Goal: Navigation & Orientation: Find specific page/section

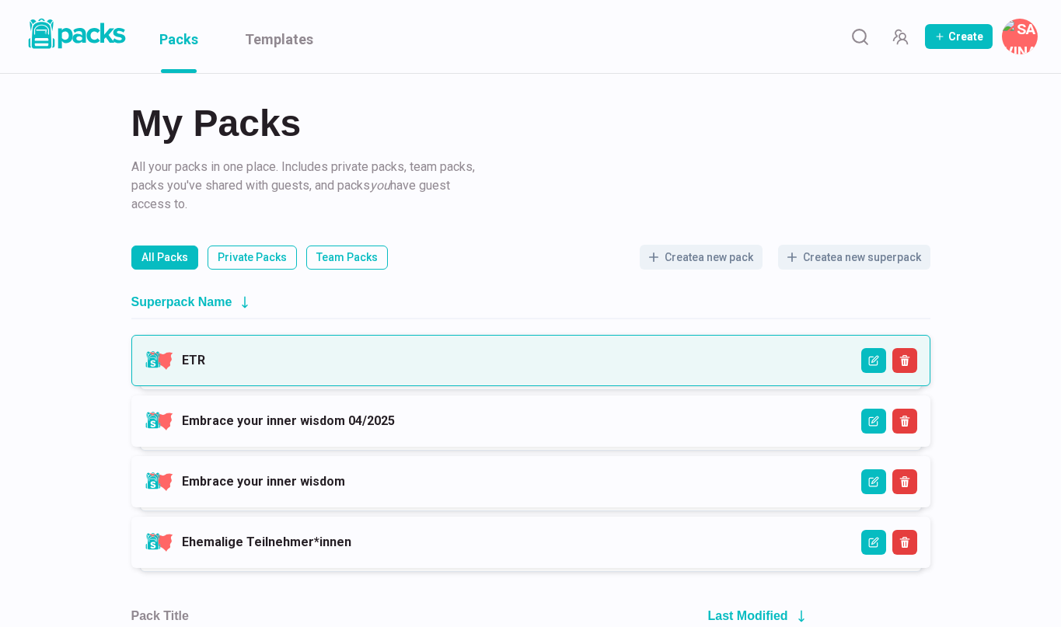
click at [205, 353] on link "ETR" at bounding box center [193, 360] width 23 height 15
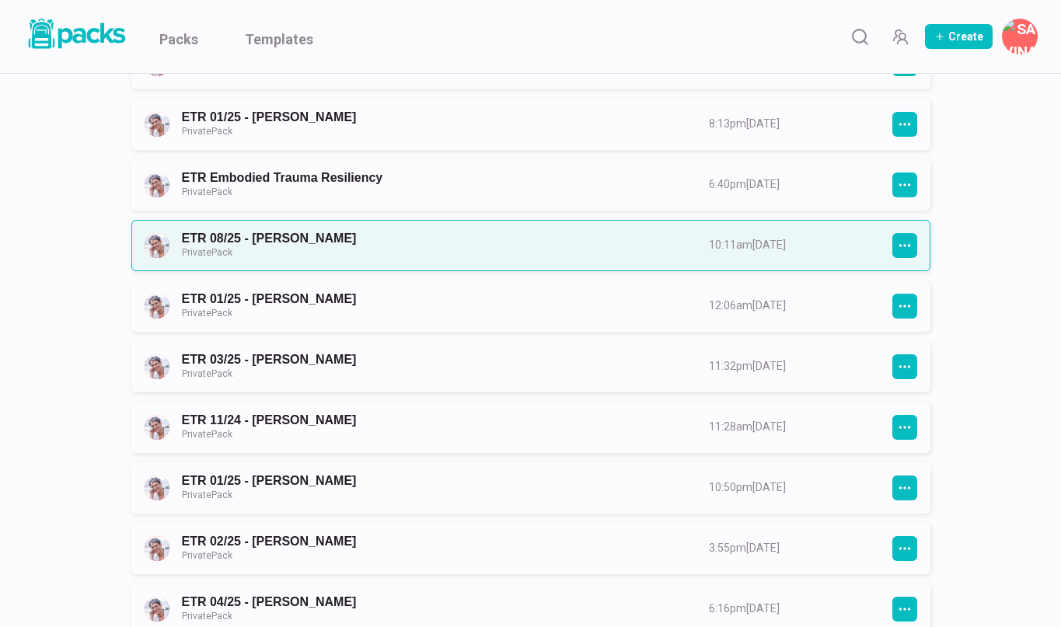
scroll to position [339, 0]
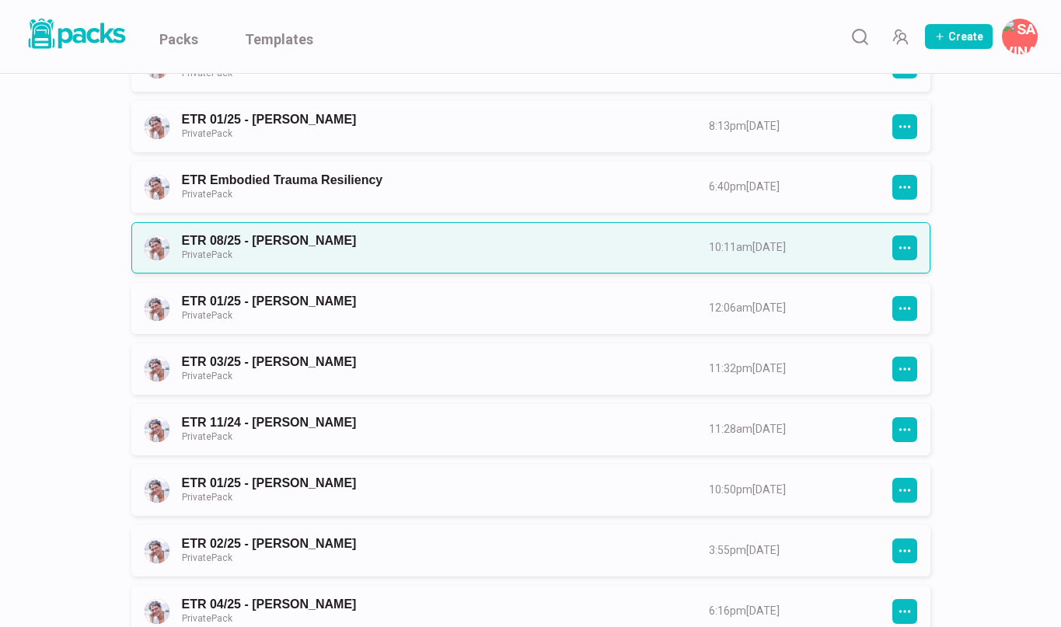
click at [632, 240] on link "ETR 08/25 - [PERSON_NAME] Private Pack" at bounding box center [431, 247] width 499 height 29
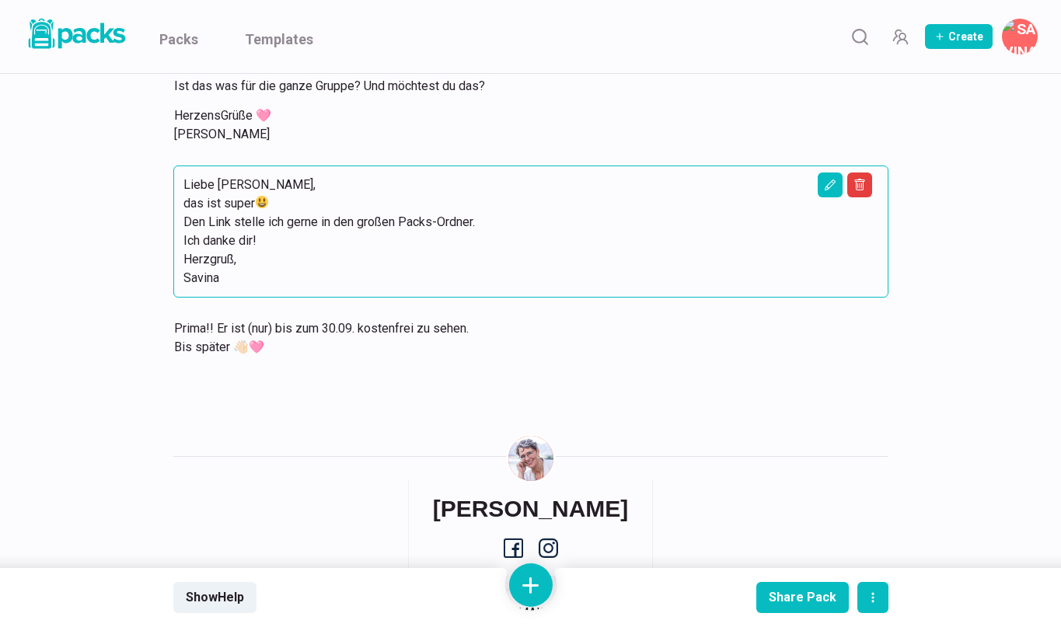
scroll to position [3865, 0]
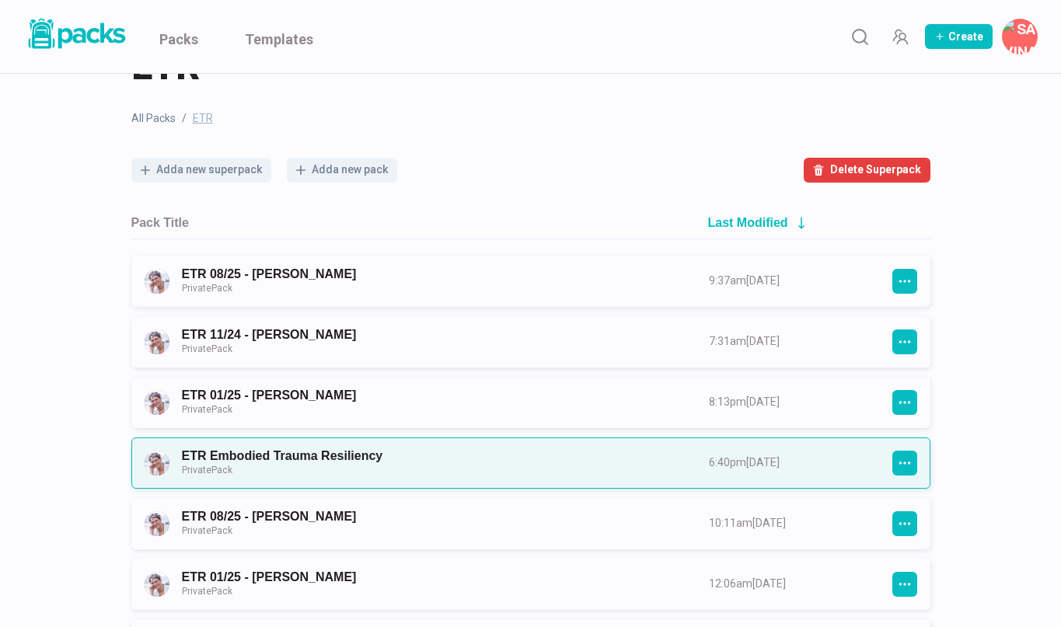
scroll to position [59, 0]
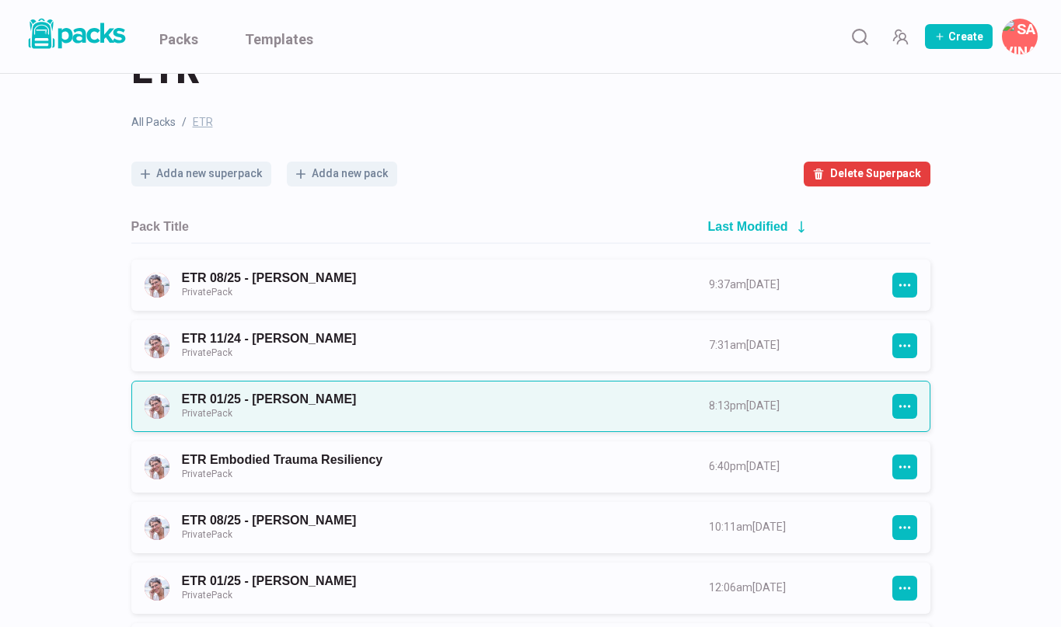
click at [302, 408] on link "ETR 01/25 - [PERSON_NAME] Private Pack" at bounding box center [431, 406] width 499 height 29
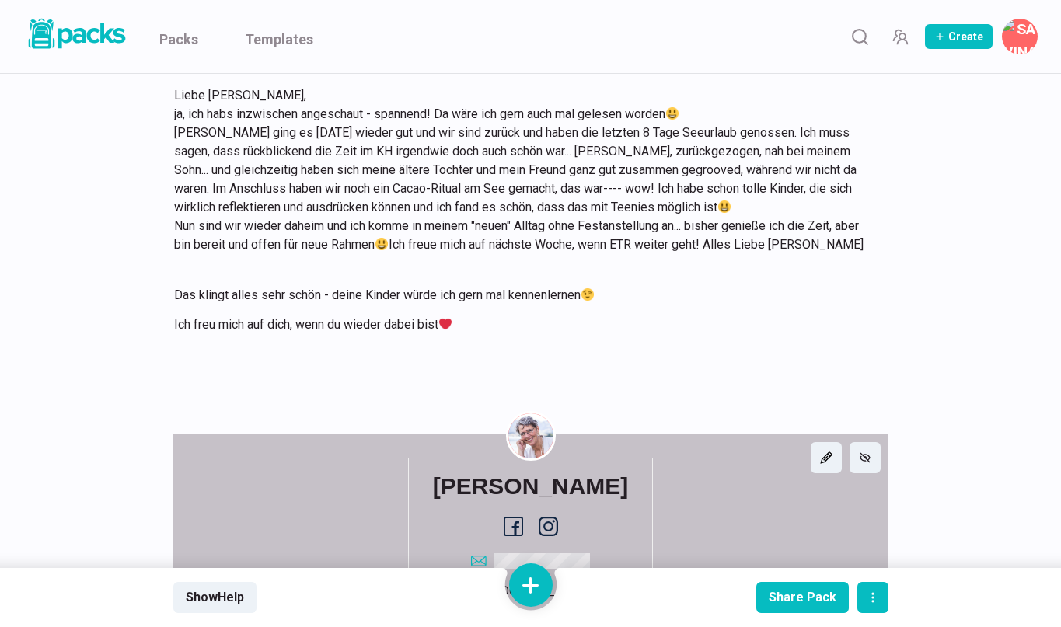
scroll to position [12784, 0]
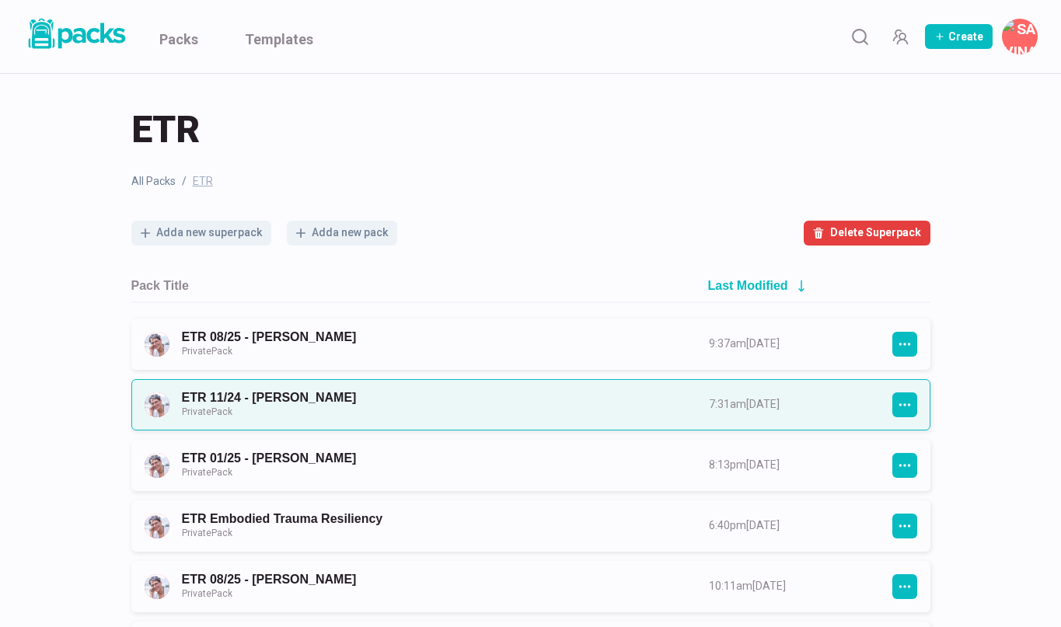
click at [283, 401] on link "ETR 11/24 - [PERSON_NAME] Private Pack" at bounding box center [431, 404] width 499 height 29
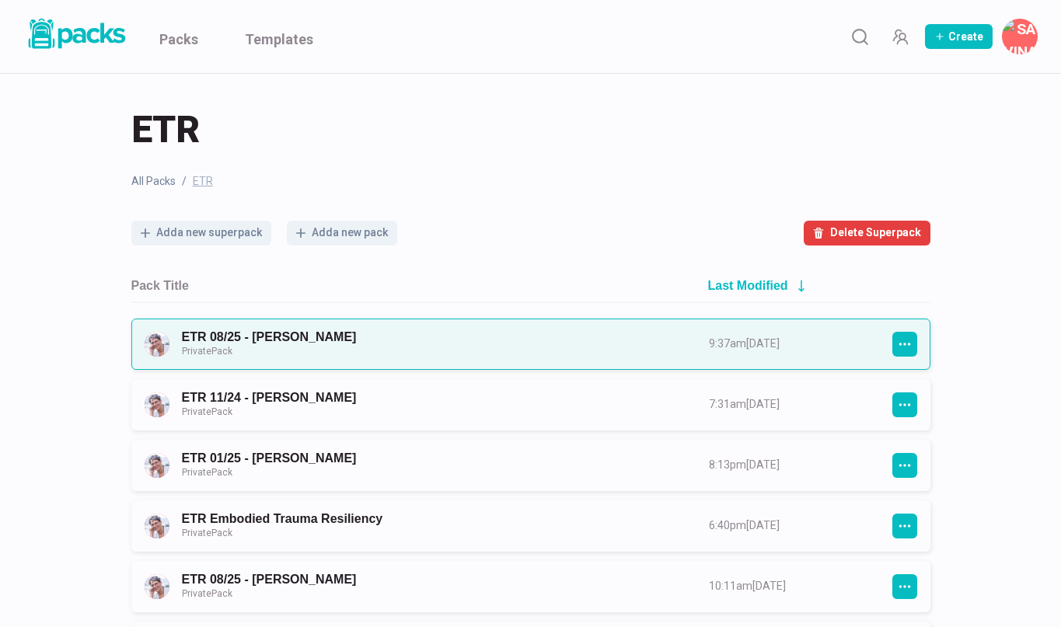
click at [351, 346] on link "ETR 08/25 - [PERSON_NAME] Private Pack" at bounding box center [431, 344] width 499 height 29
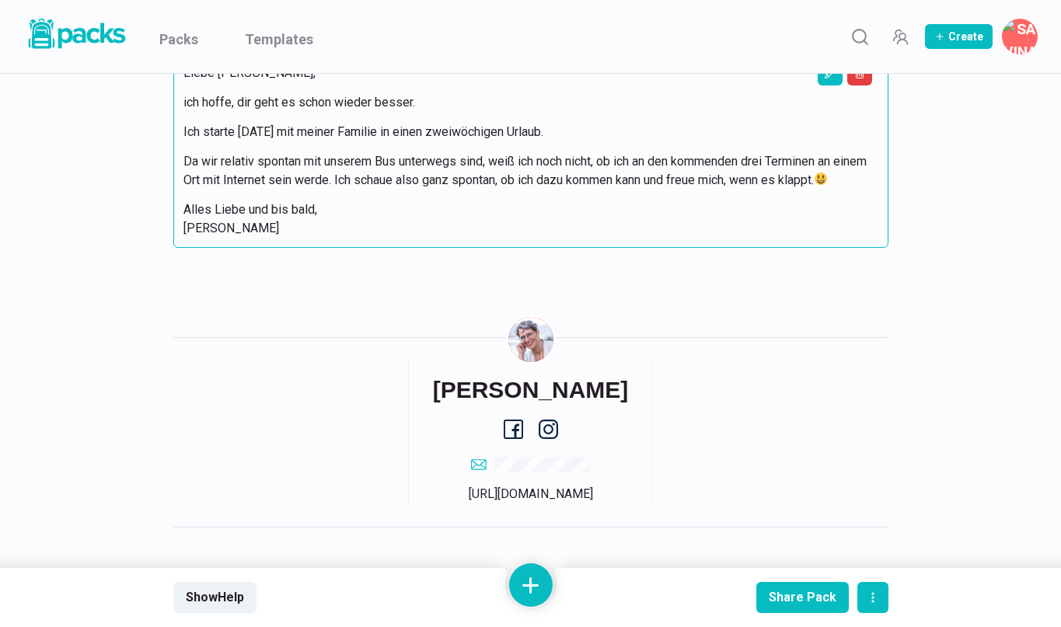
scroll to position [2718, 0]
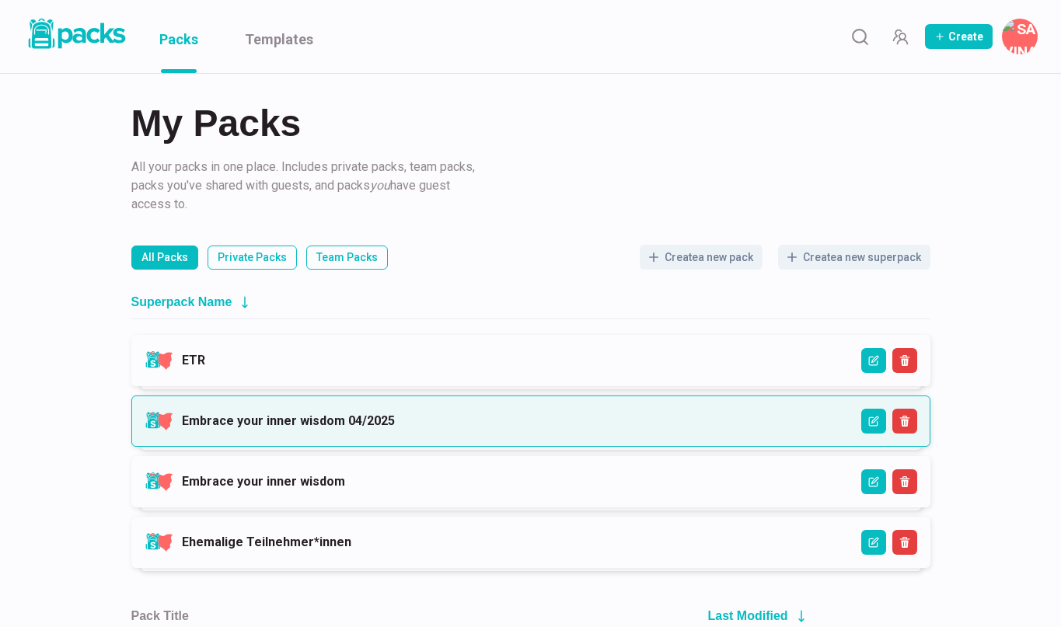
click at [242, 414] on link "Embrace your inner wisdom 04/2025" at bounding box center [288, 421] width 213 height 15
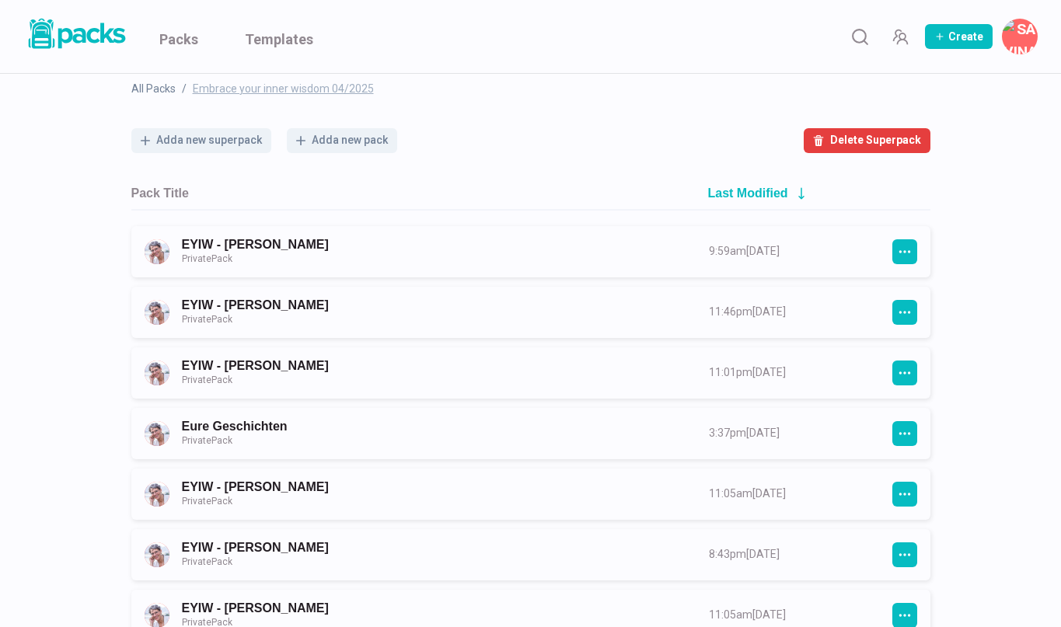
scroll to position [93, 0]
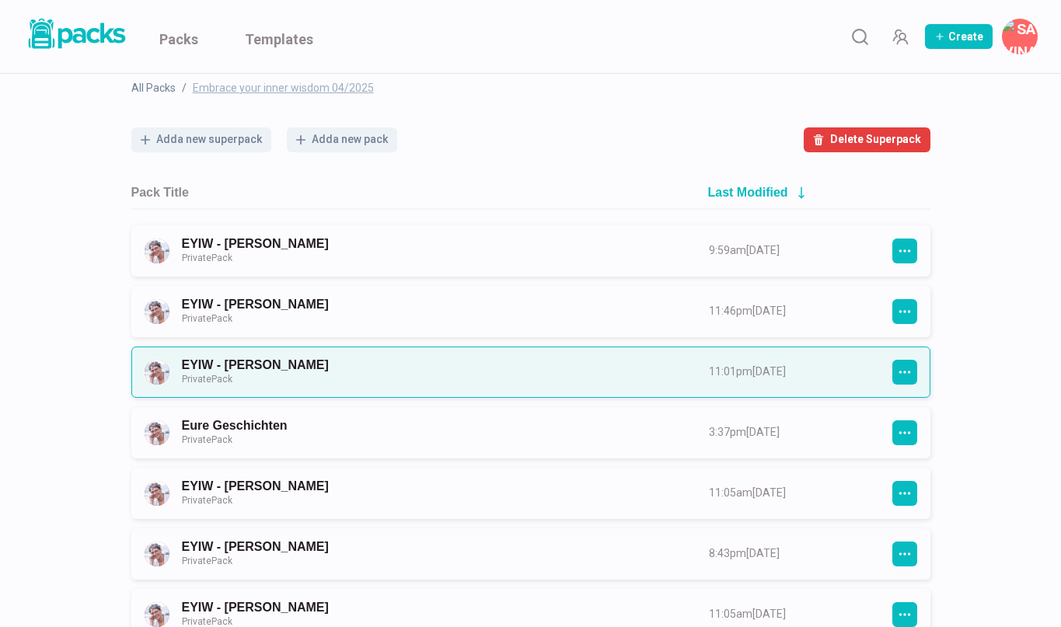
click at [291, 365] on link "EYIW - [PERSON_NAME] Private Pack" at bounding box center [431, 372] width 499 height 29
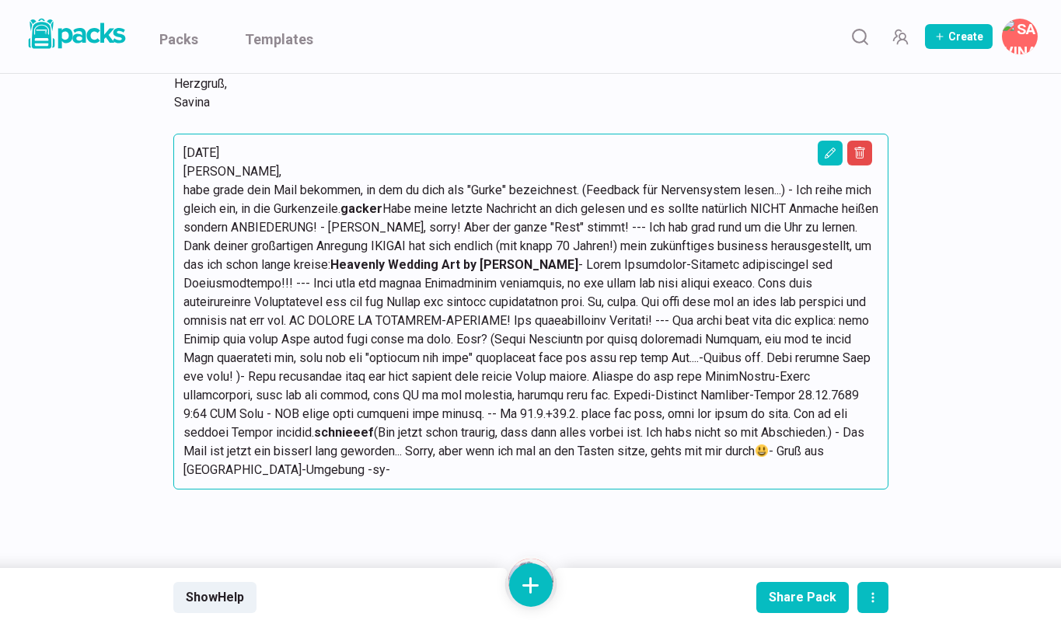
scroll to position [1408, 0]
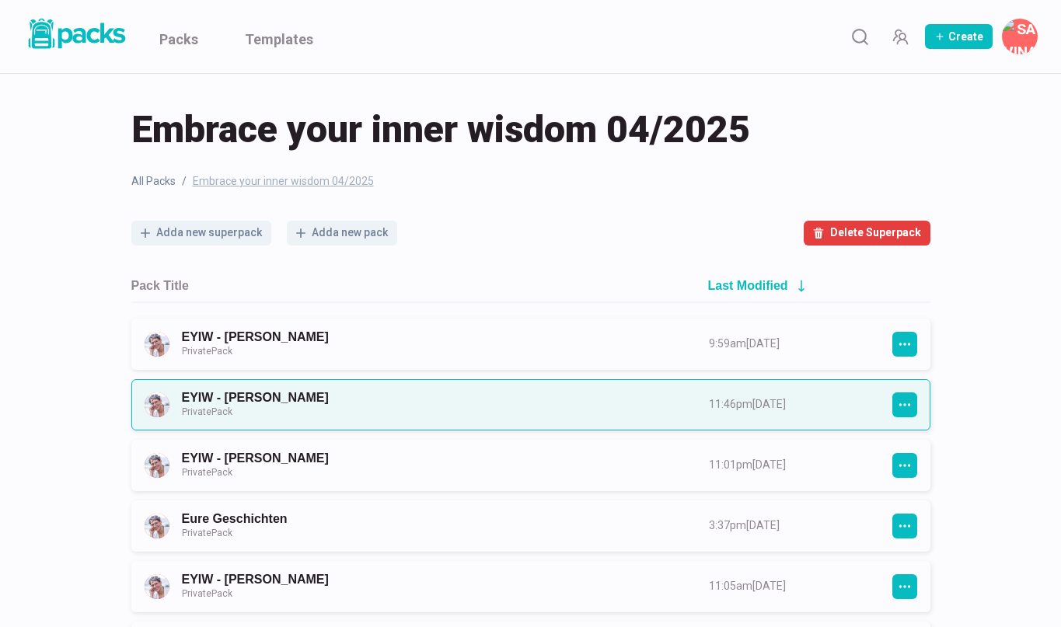
click at [269, 403] on link "EYIW - [PERSON_NAME] Private Pack" at bounding box center [431, 404] width 499 height 29
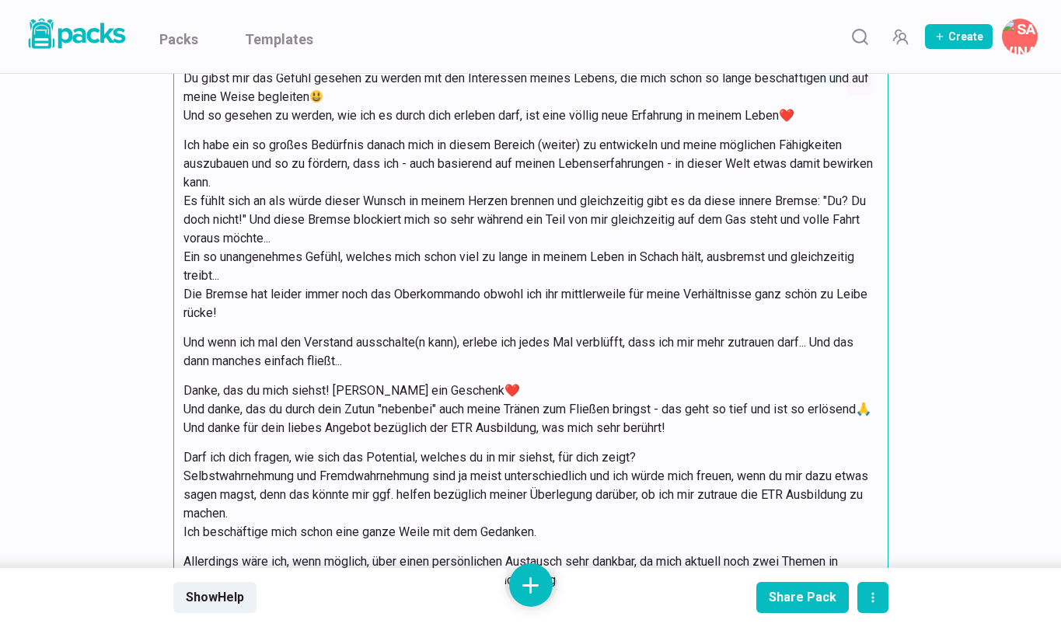
scroll to position [5895, 0]
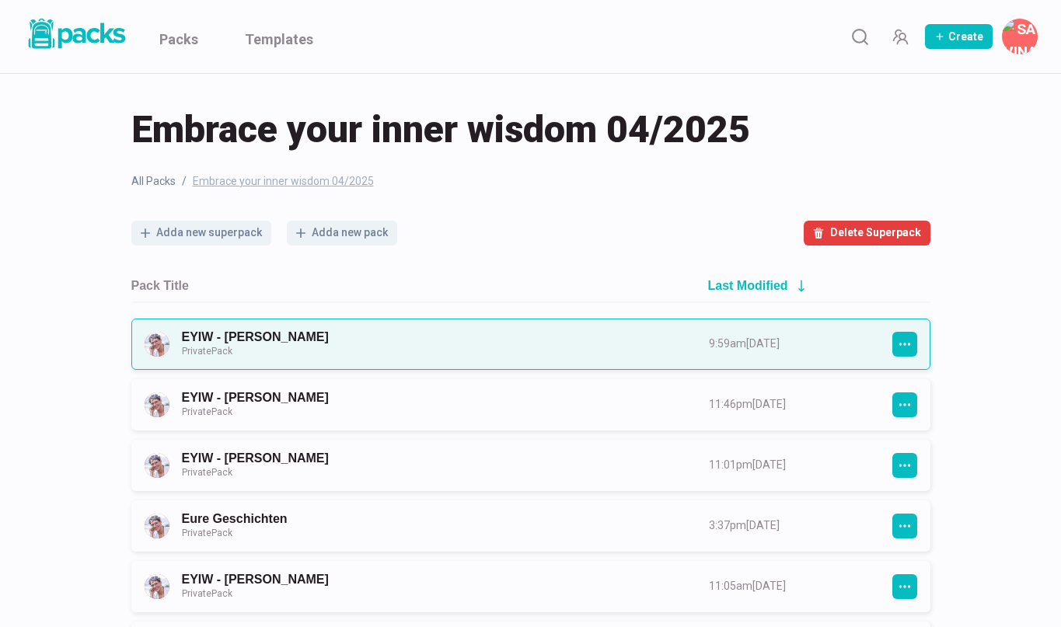
click at [303, 349] on link "EYIW - [PERSON_NAME] Private Pack" at bounding box center [431, 344] width 499 height 29
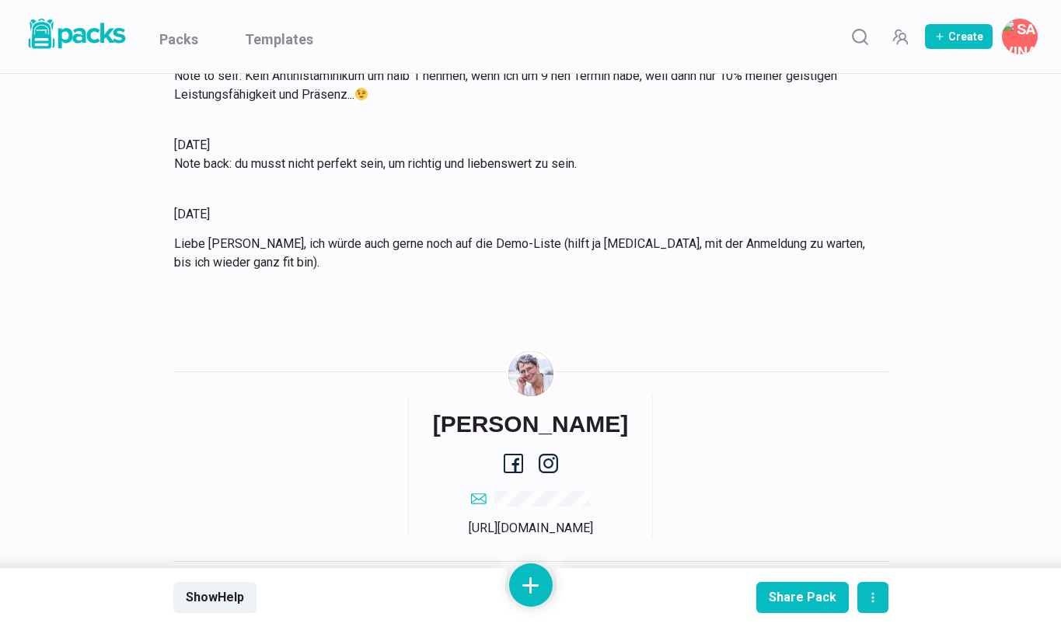
scroll to position [5507, 0]
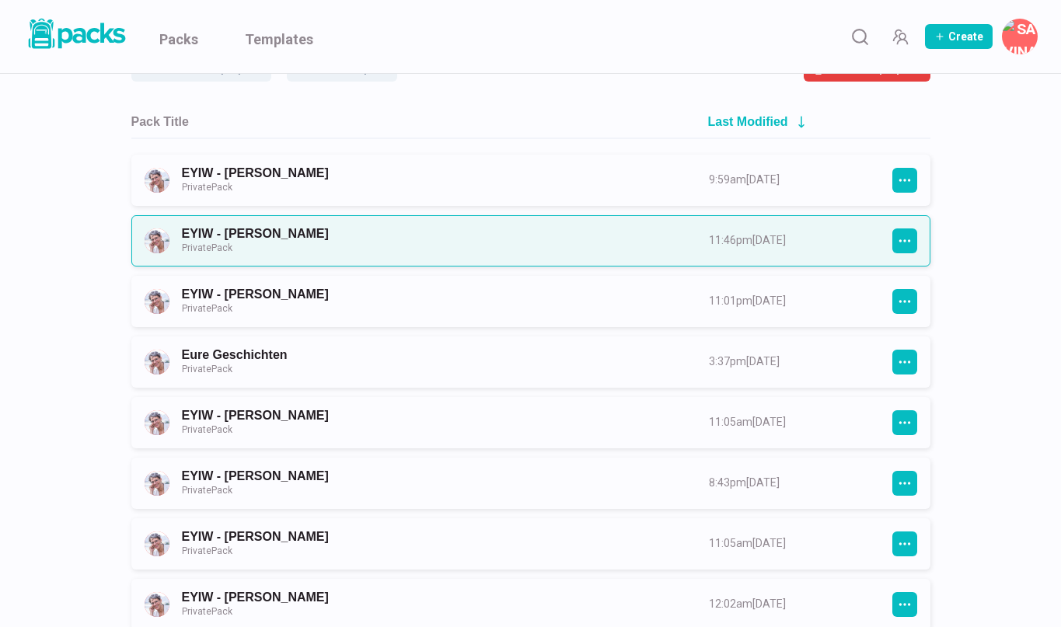
scroll to position [197, 0]
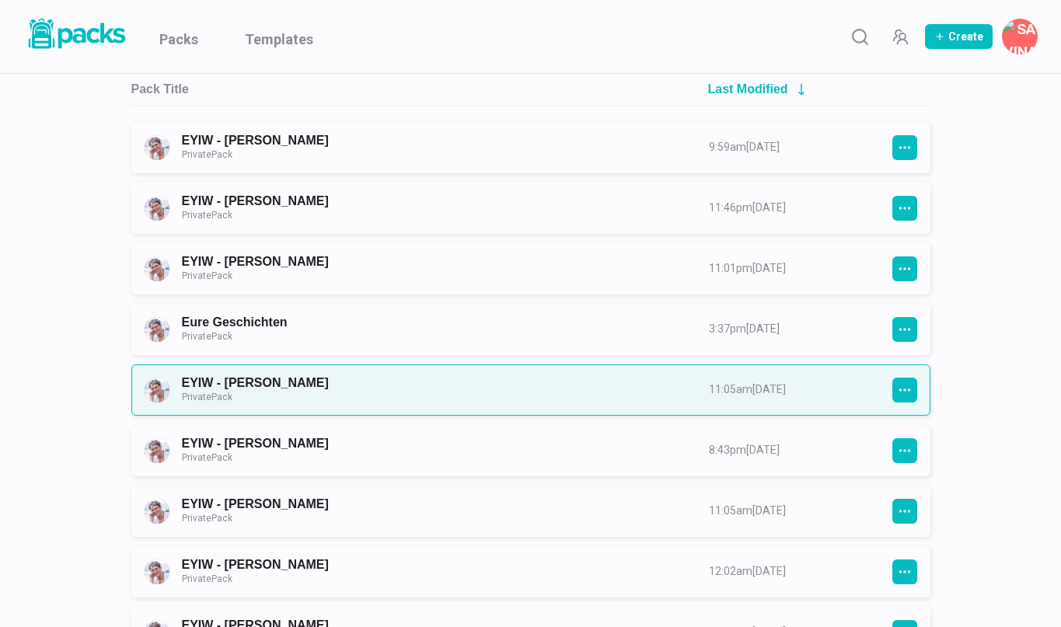
click at [255, 389] on link "EYIW - [PERSON_NAME] Private Pack" at bounding box center [431, 389] width 499 height 29
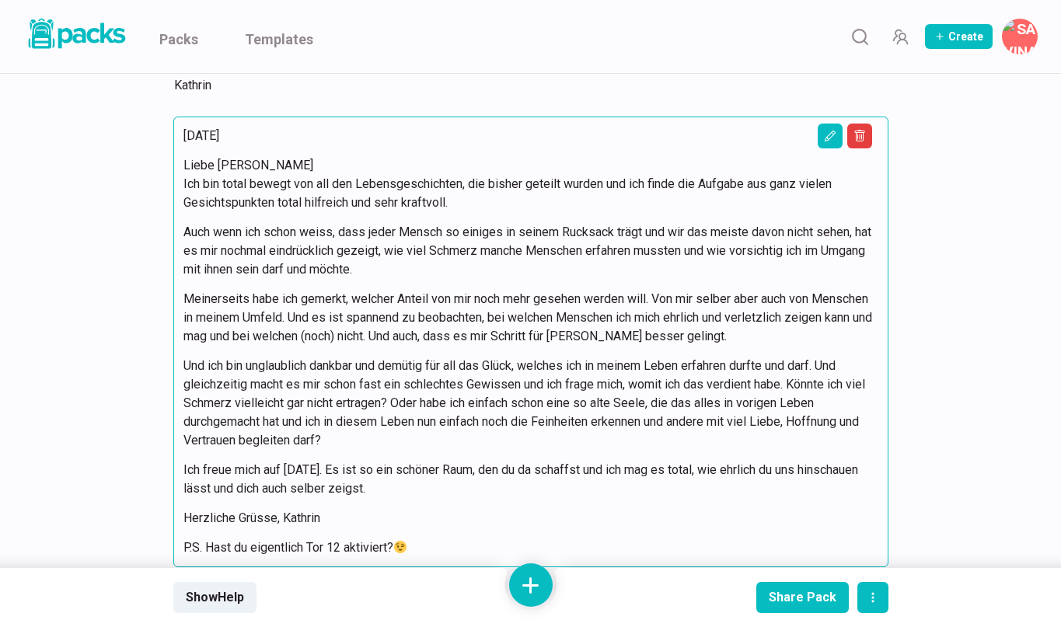
scroll to position [3612, 0]
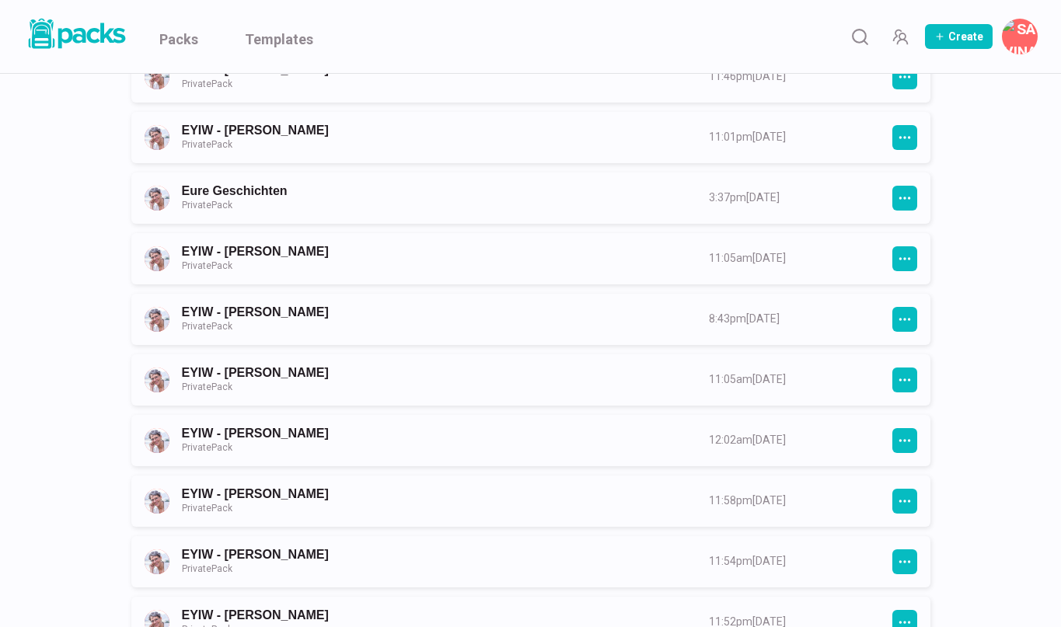
scroll to position [360, 0]
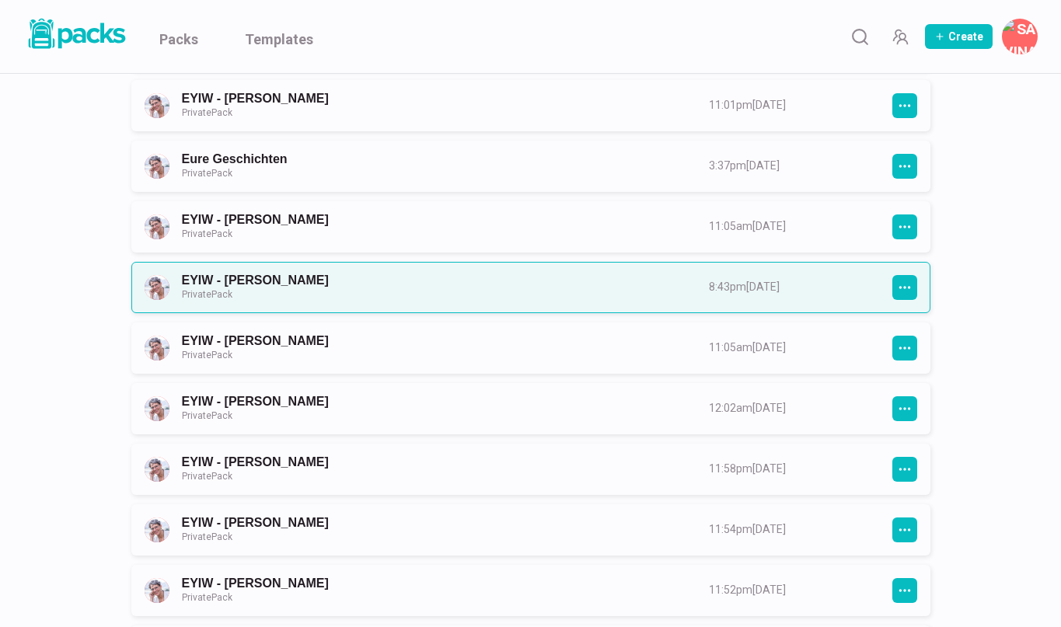
click at [244, 285] on link "EYIW - [PERSON_NAME] Private Pack" at bounding box center [431, 287] width 499 height 29
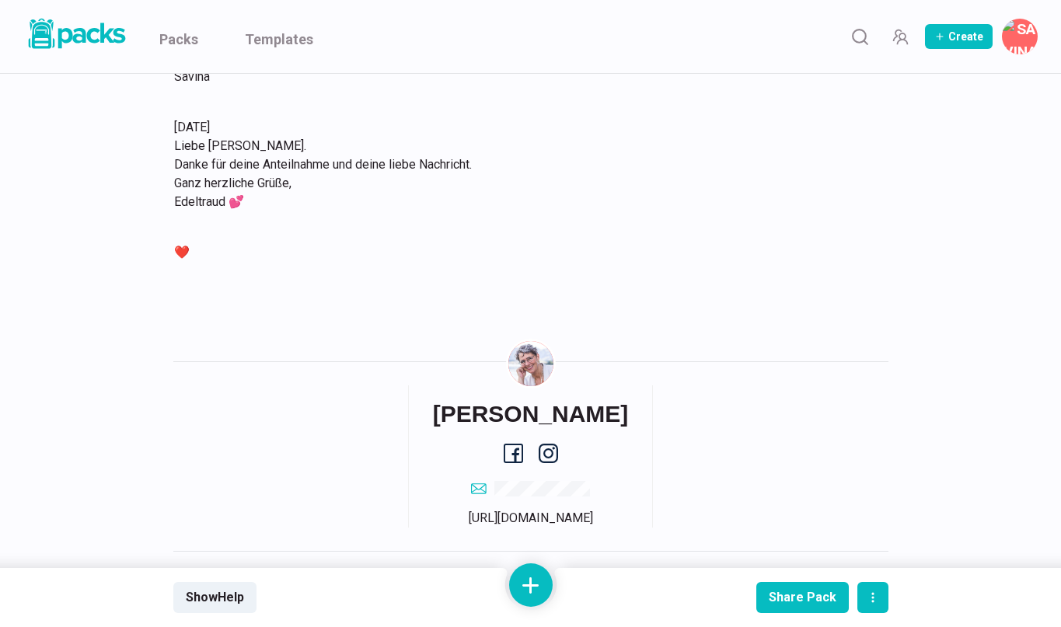
scroll to position [7265, 0]
